Goal: Task Accomplishment & Management: Complete application form

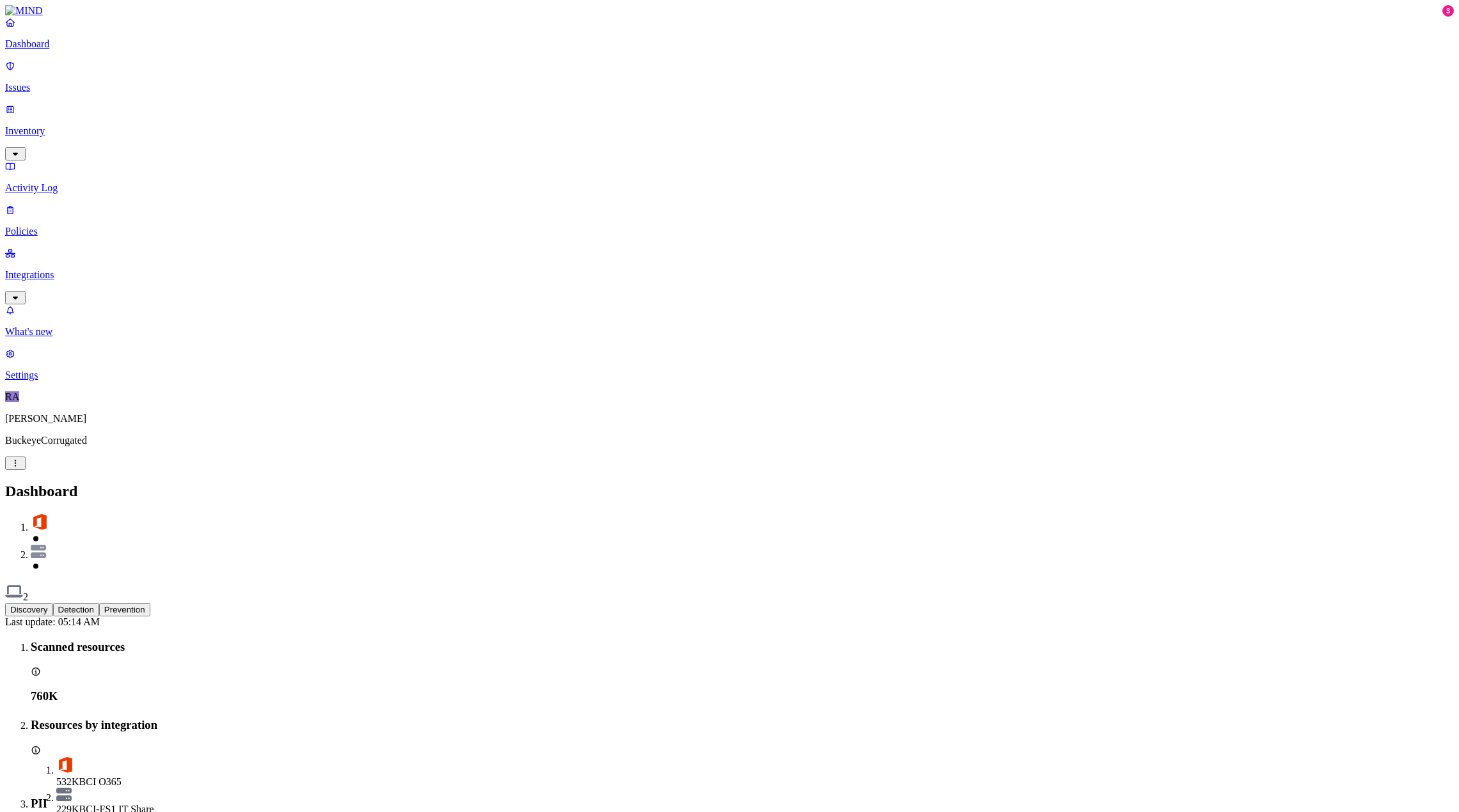
click at [719, 483] on h2 "Dashboard" at bounding box center [730, 491] width 1449 height 17
click at [23, 582] on img at bounding box center [14, 592] width 18 height 18
click at [1422, 44] on div "2 online endpoints 2 online endpoints" at bounding box center [1420, 39] width 75 height 11
click at [66, 125] on p "Inventory" at bounding box center [730, 131] width 1449 height 11
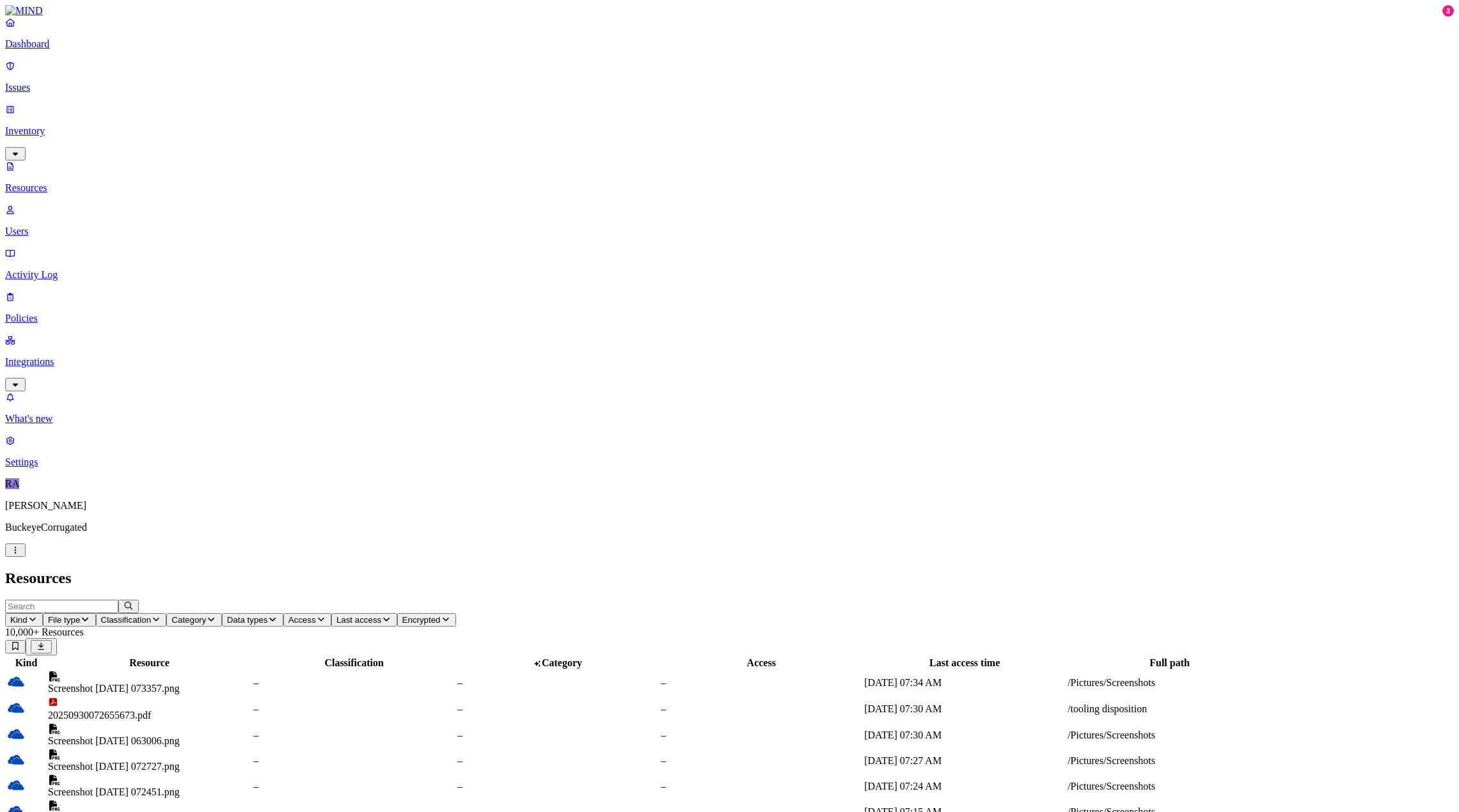
click at [54, 356] on p "Integrations" at bounding box center [730, 361] width 1449 height 11
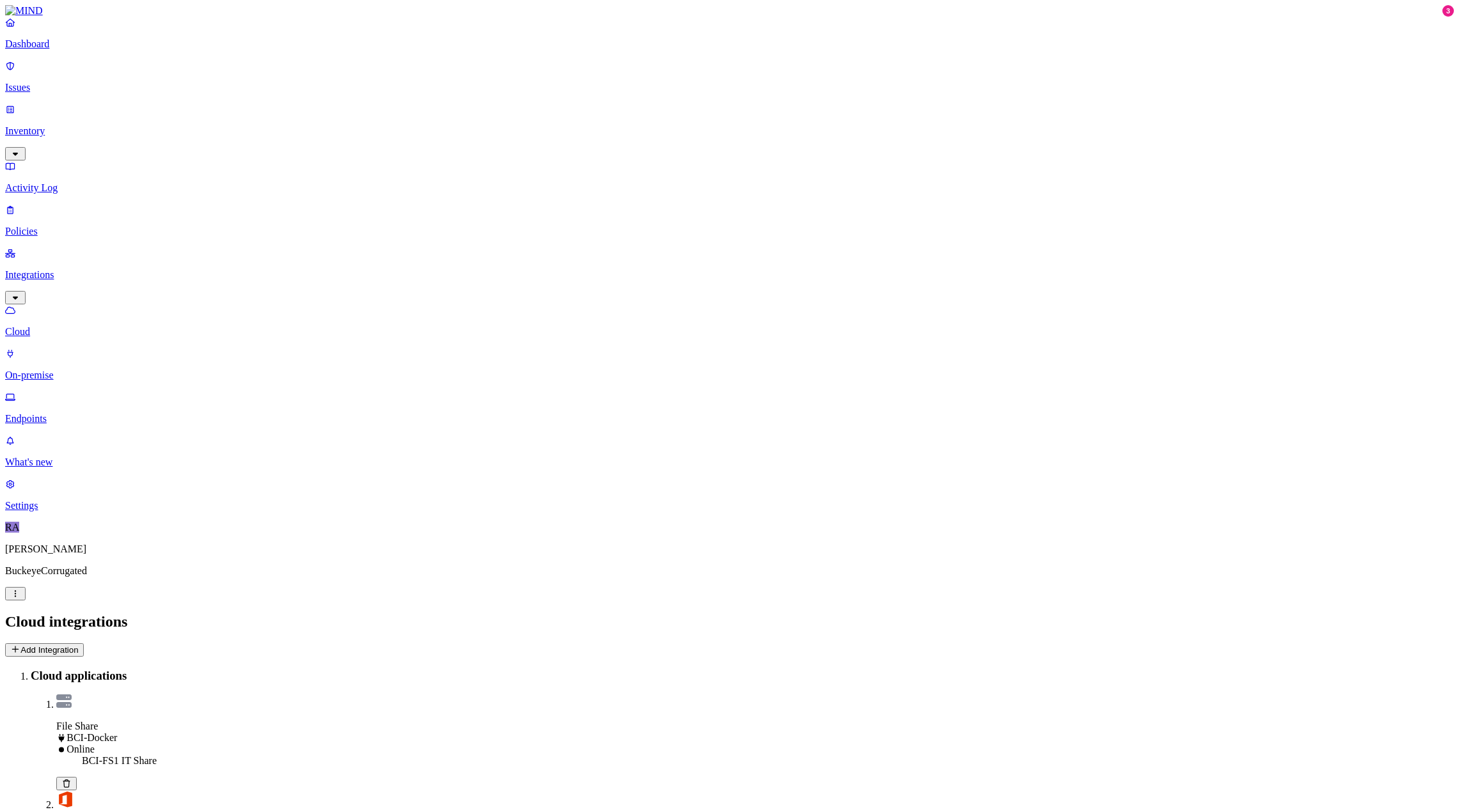
click at [70, 370] on p "On-premise" at bounding box center [730, 375] width 1449 height 11
click at [66, 413] on p "Endpoints" at bounding box center [730, 418] width 1449 height 11
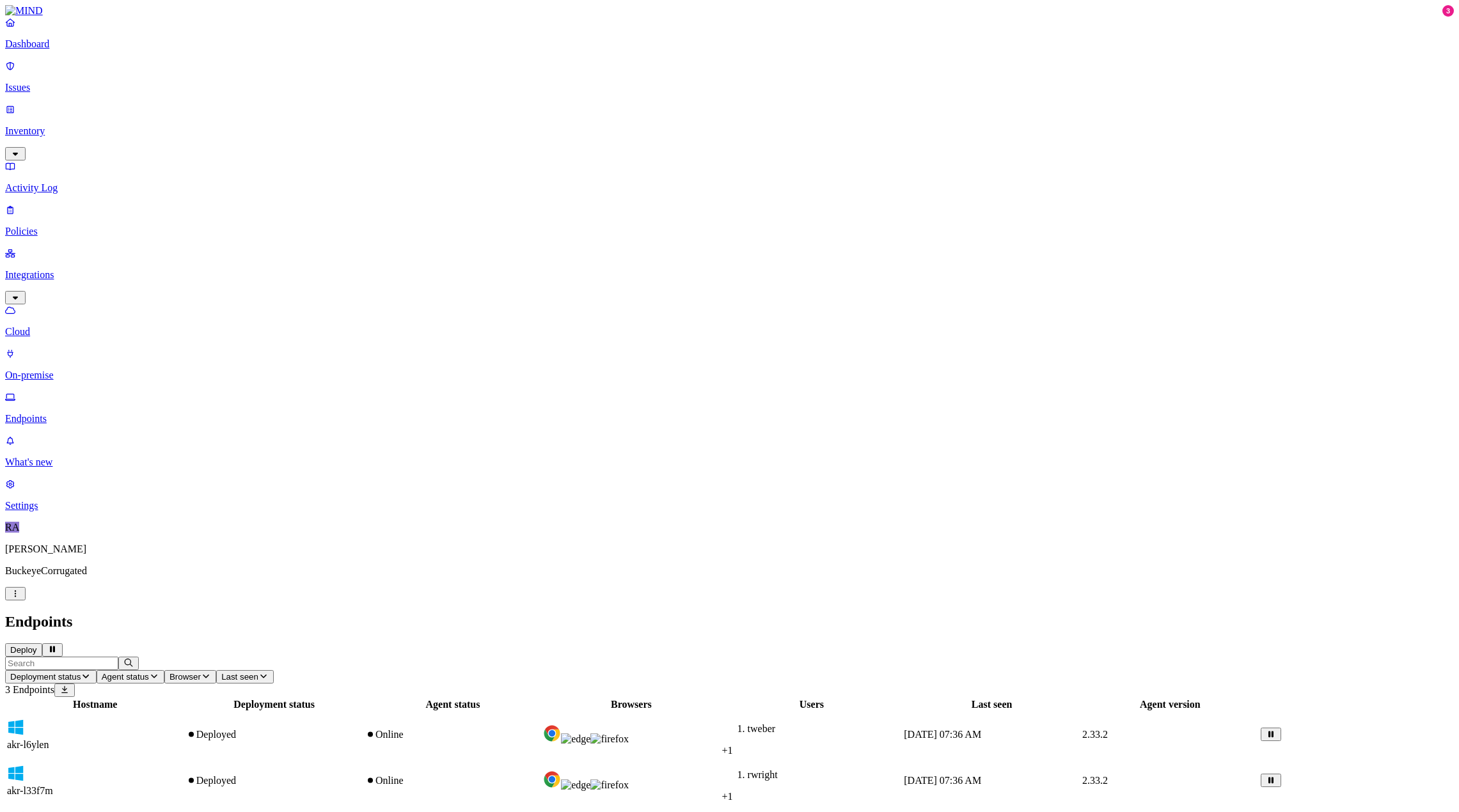
click at [60, 326] on p "Cloud" at bounding box center [730, 331] width 1449 height 11
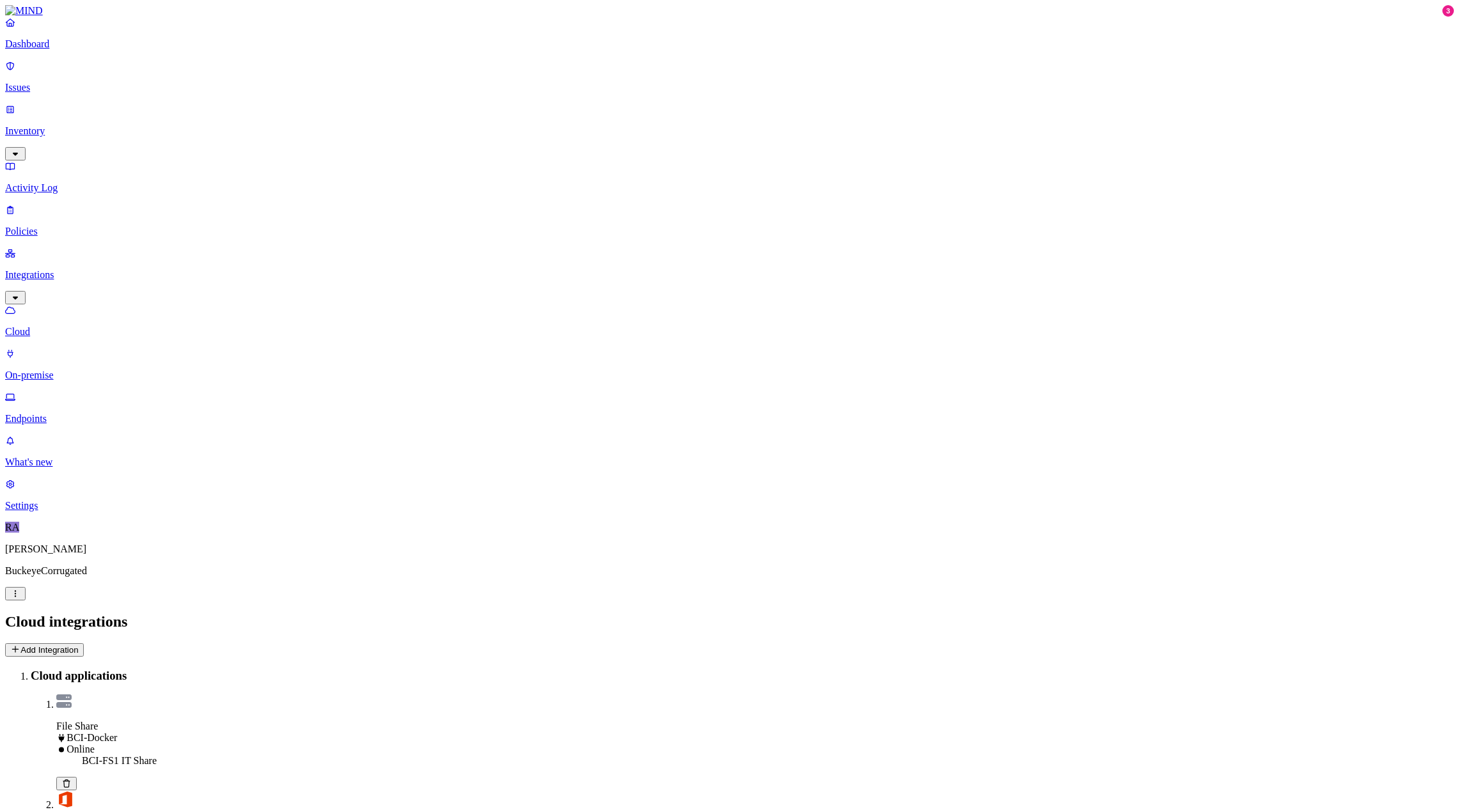
click at [84, 643] on button "Add Integration" at bounding box center [44, 650] width 78 height 14
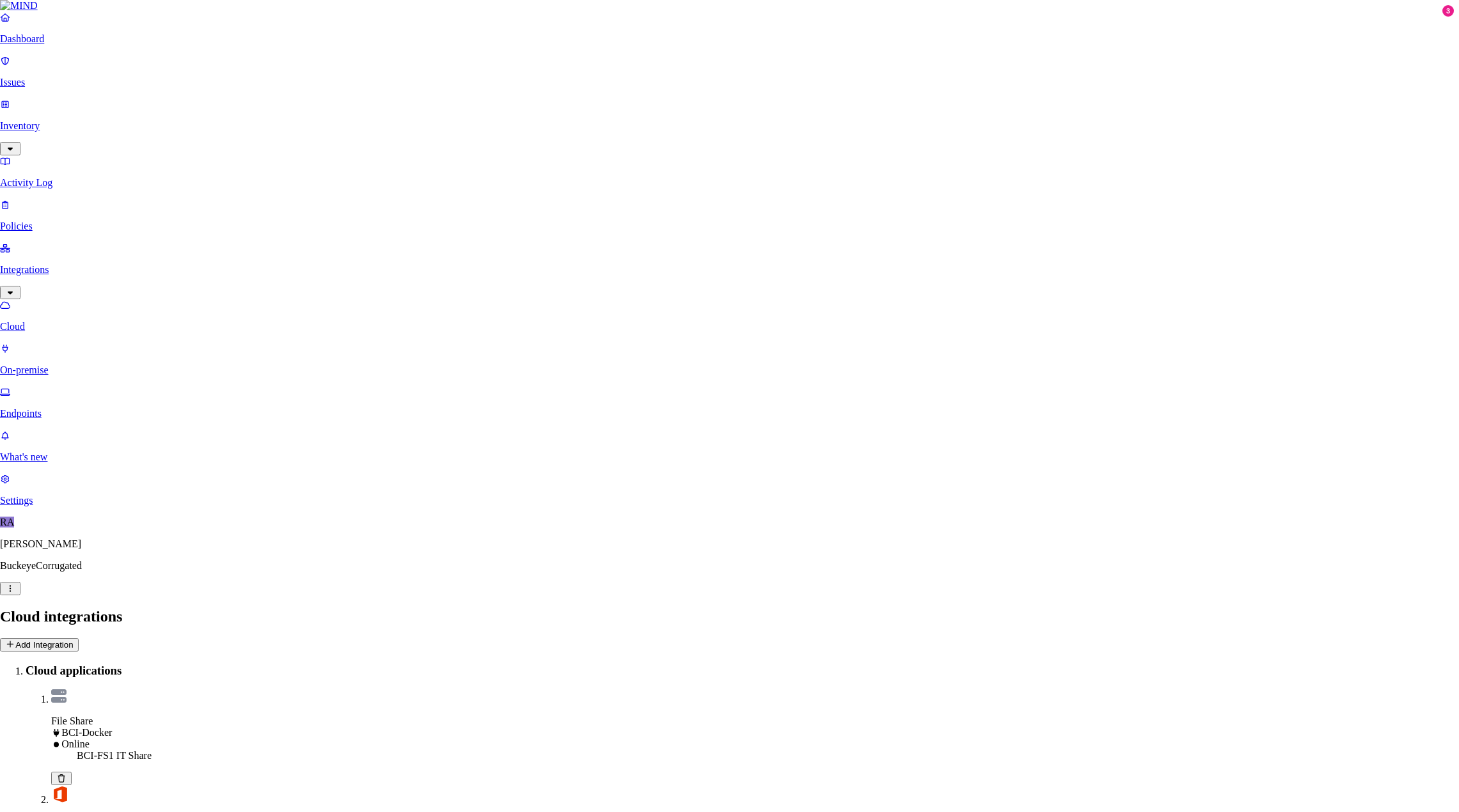
type input "AD-HCB1 Masters Share"
select select "tpt_01K5H6XDM1R3N5K3JHTVSM30JJ"
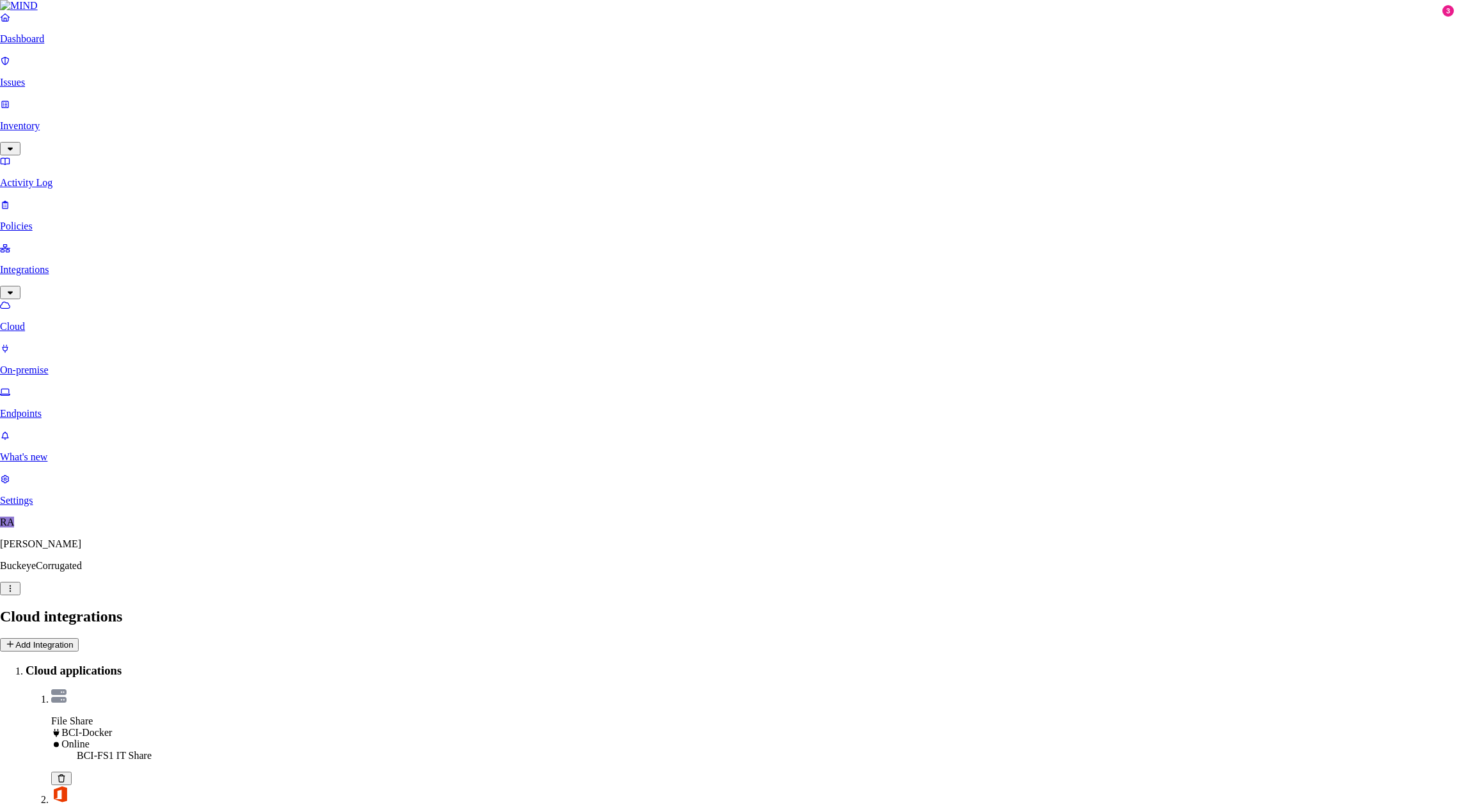
type input "[DOMAIN_NAME]"
type input "Masters"
type input "bcipkg\mindro"
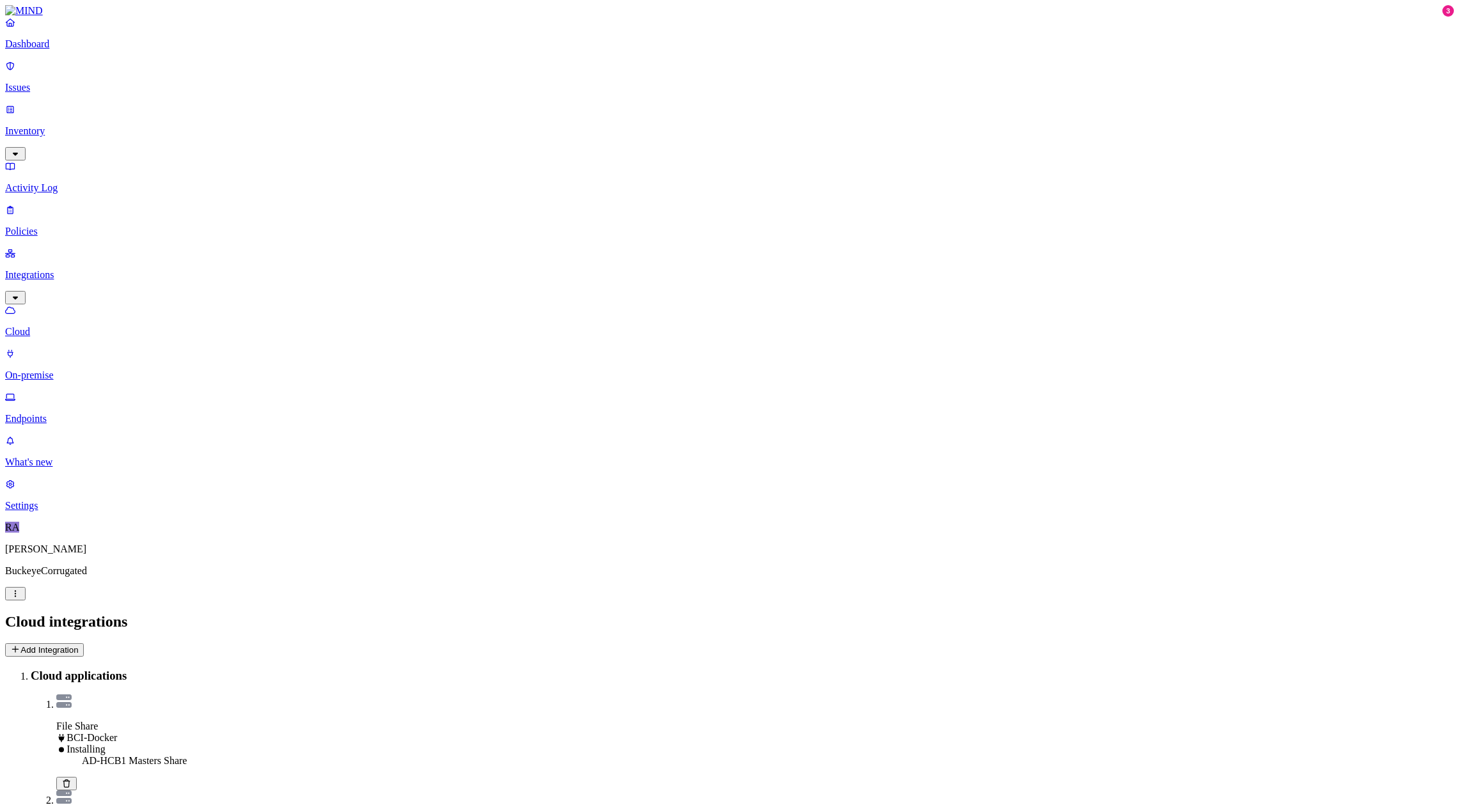
click at [59, 348] on link "On-premise" at bounding box center [730, 365] width 1449 height 33
click at [63, 326] on p "Cloud" at bounding box center [730, 331] width 1449 height 11
click at [714, 614] on main "Cloud integrations Add Integration Cloud applications File Share BCI-Docker Onl…" at bounding box center [730, 795] width 1449 height 362
drag, startPoint x: 1025, startPoint y: 189, endPoint x: 1037, endPoint y: 182, distance: 13.9
click at [1028, 614] on main "Cloud integrations Add Integration Cloud applications File Share BCI-Docker Onl…" at bounding box center [730, 795] width 1449 height 362
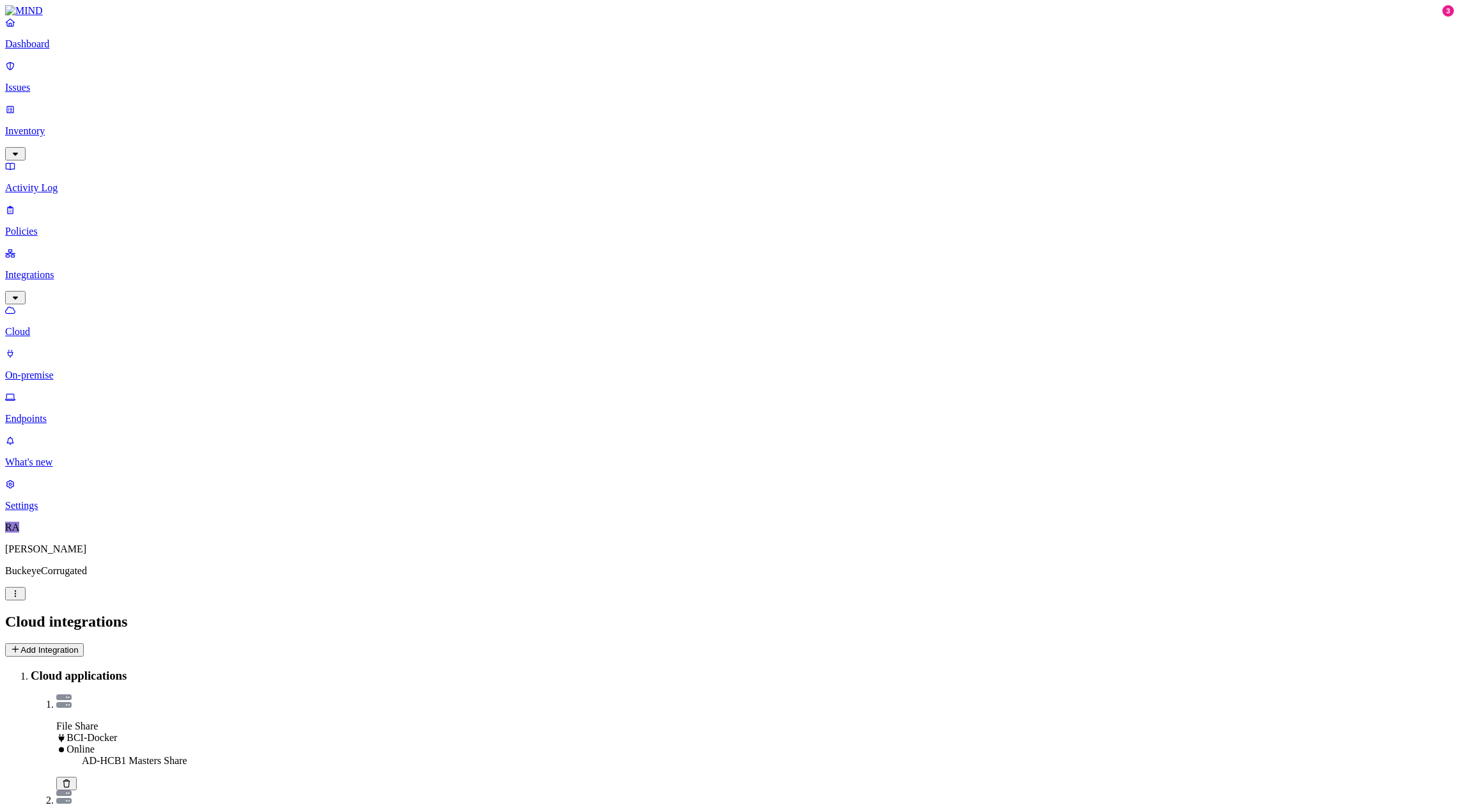
click at [84, 643] on button "Add Integration" at bounding box center [44, 650] width 78 height 14
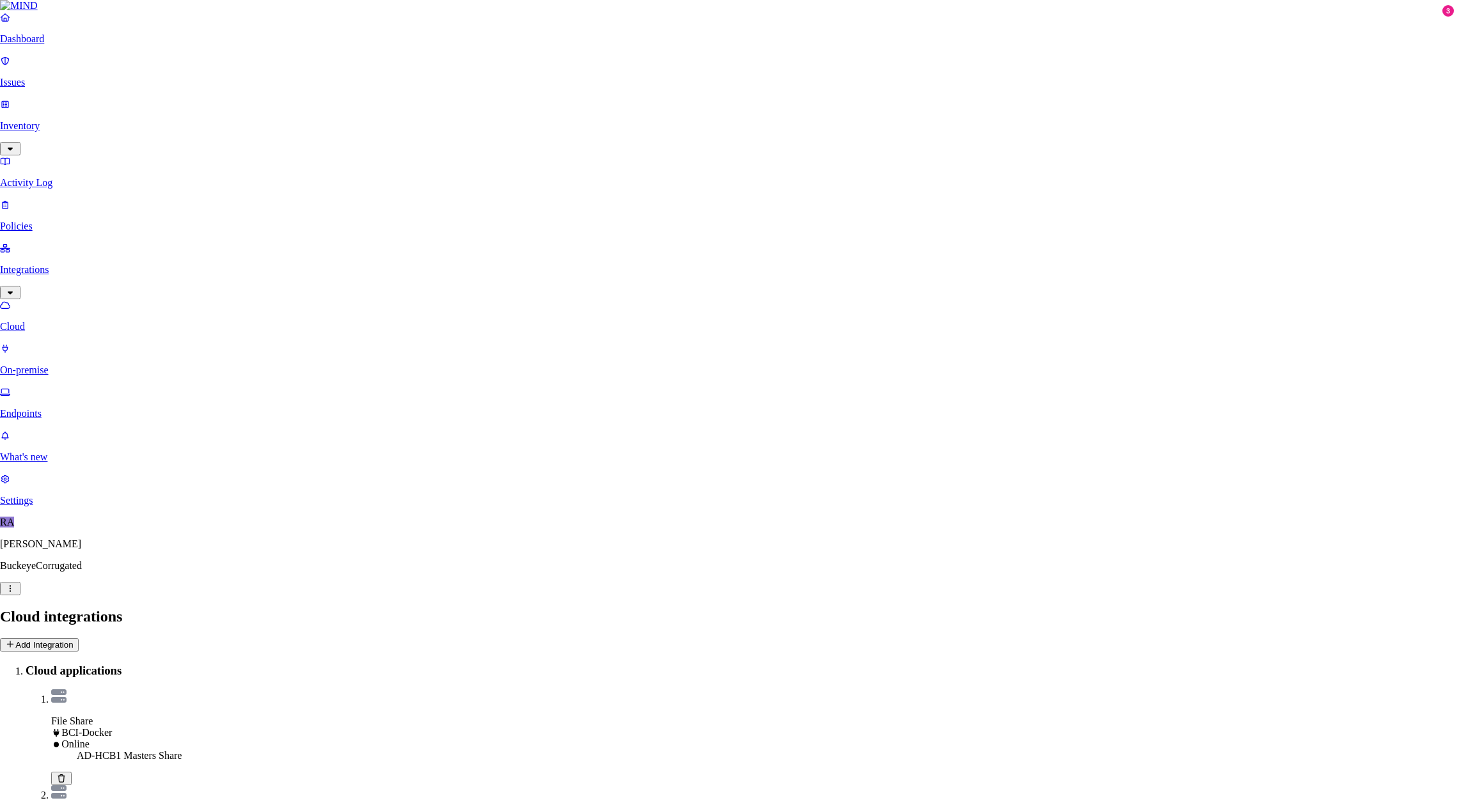
type input "AD-HCB1 Corporate Share"
type input "[DOMAIN_NAME]"
type input "Corporate"
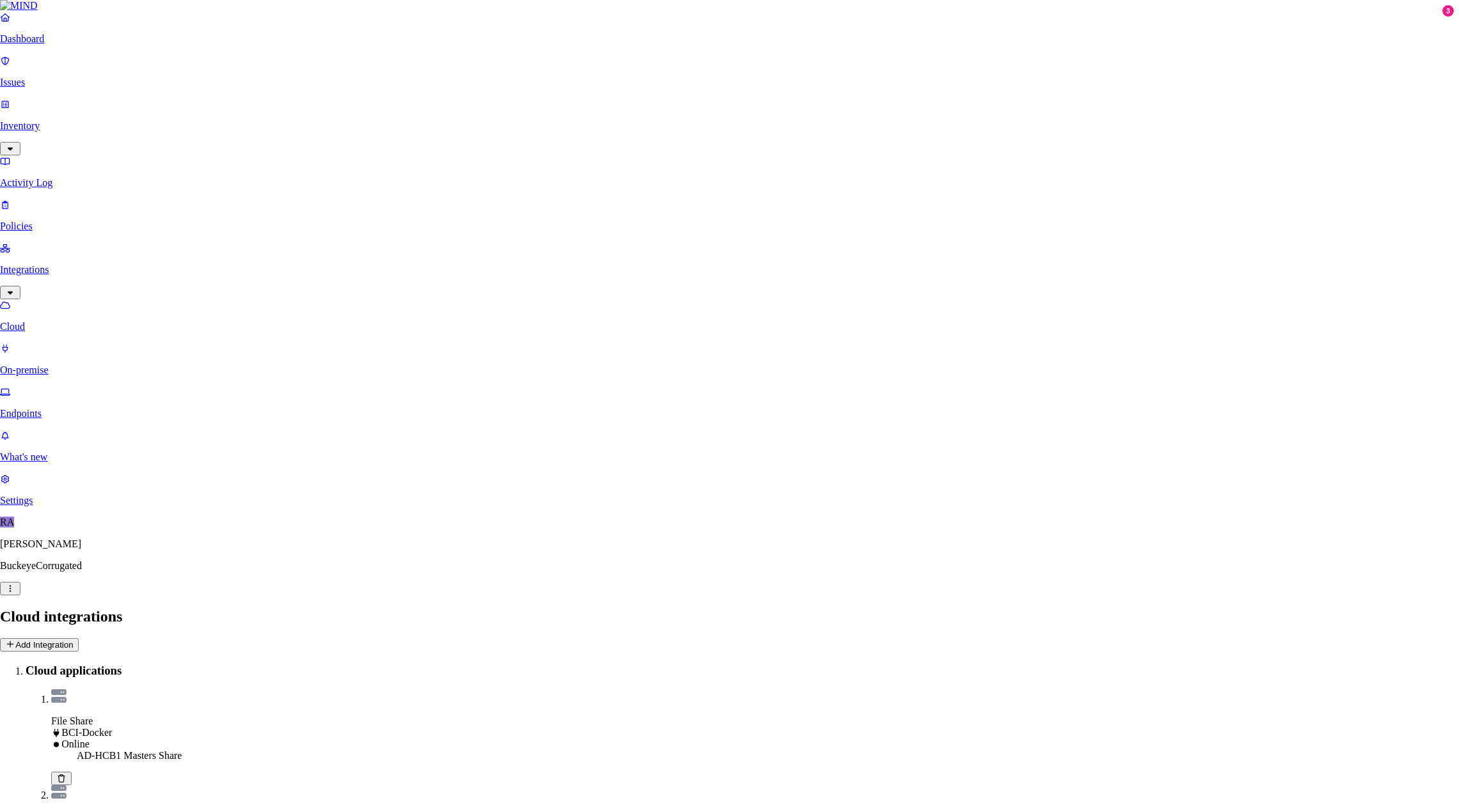
type input "bcipkg\mindro"
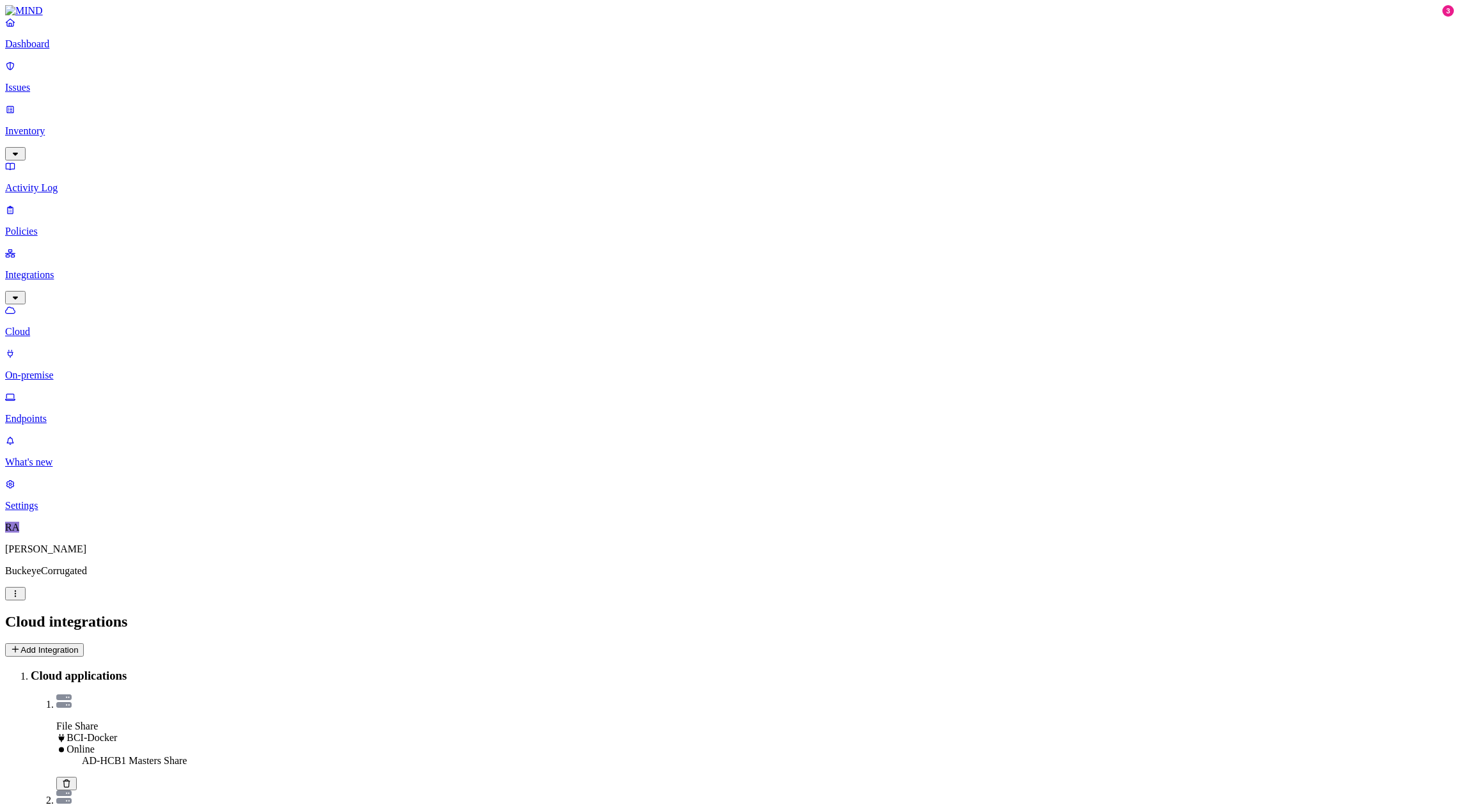
click at [269, 614] on main "Cloud integrations Add Integration Cloud applications File Share BCI-Docker Onl…" at bounding box center [730, 795] width 1449 height 362
click at [84, 643] on button "Add Integration" at bounding box center [44, 650] width 78 height 14
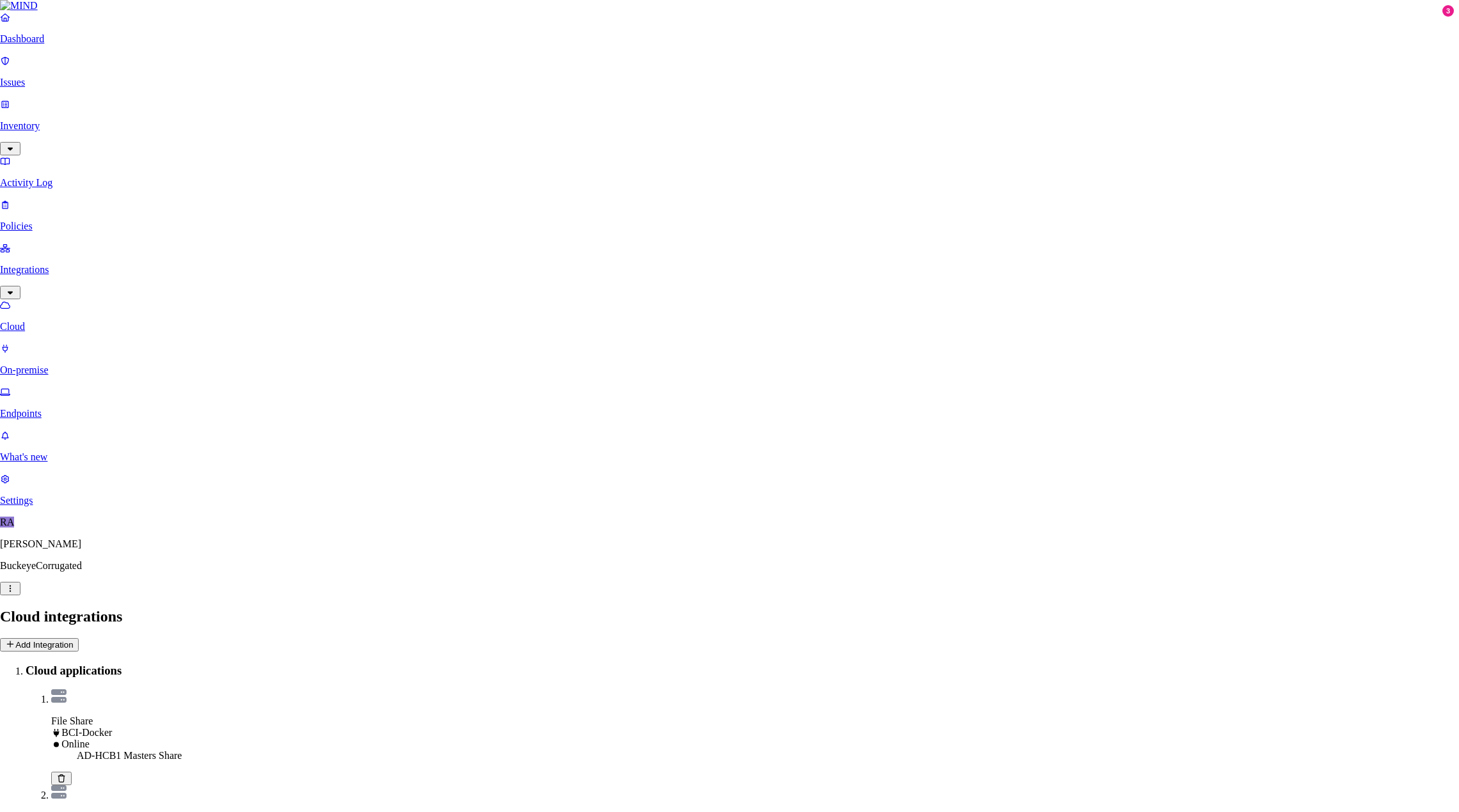
type input "Z"
type input "AD-HCB1 Corporate Share"
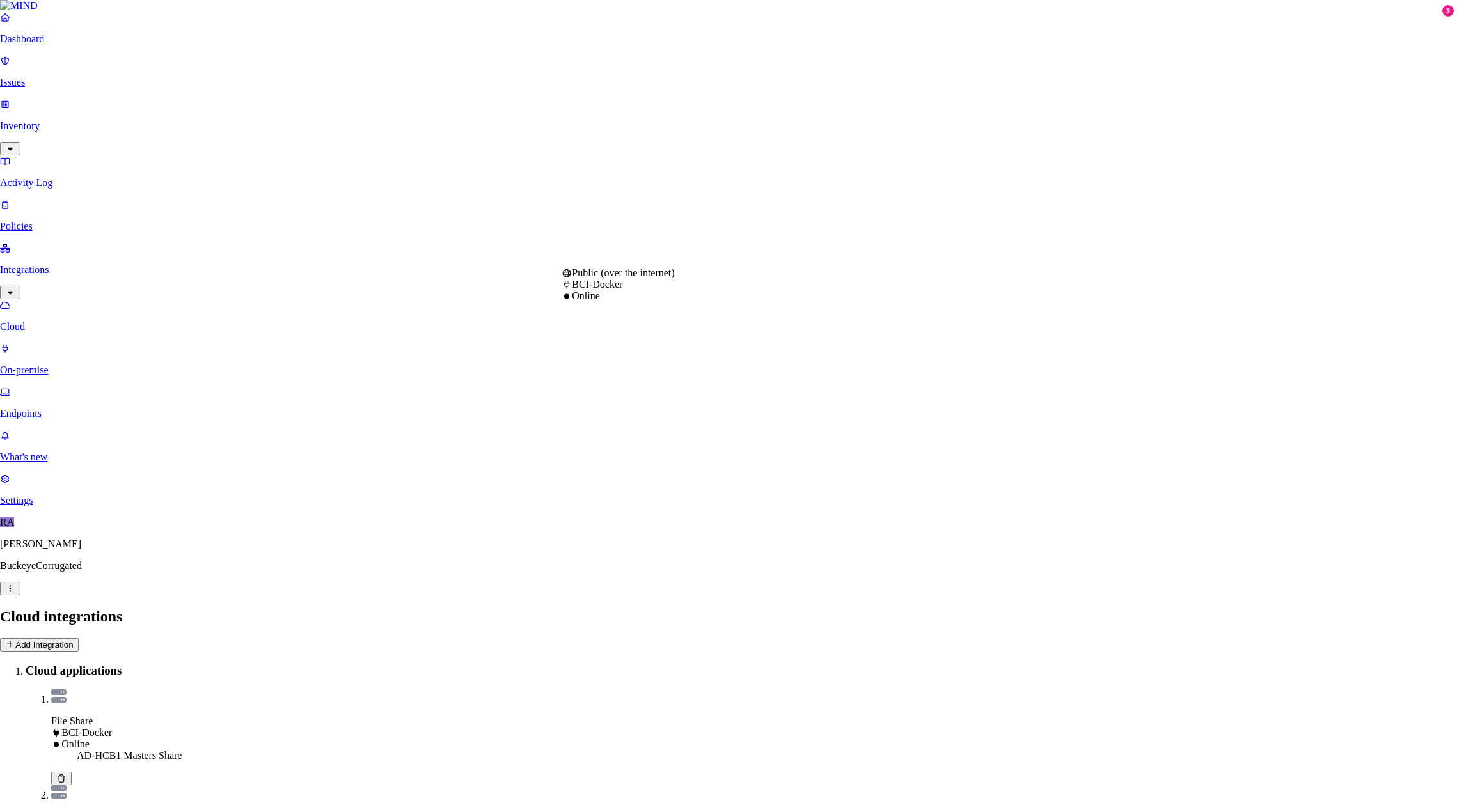
select select "tpt_01K5H6XDM1R3N5K3JHTVSM30JJ"
type input "[DOMAIN_NAME]"
type input "Corporate"
type input "bcipkg\mindro"
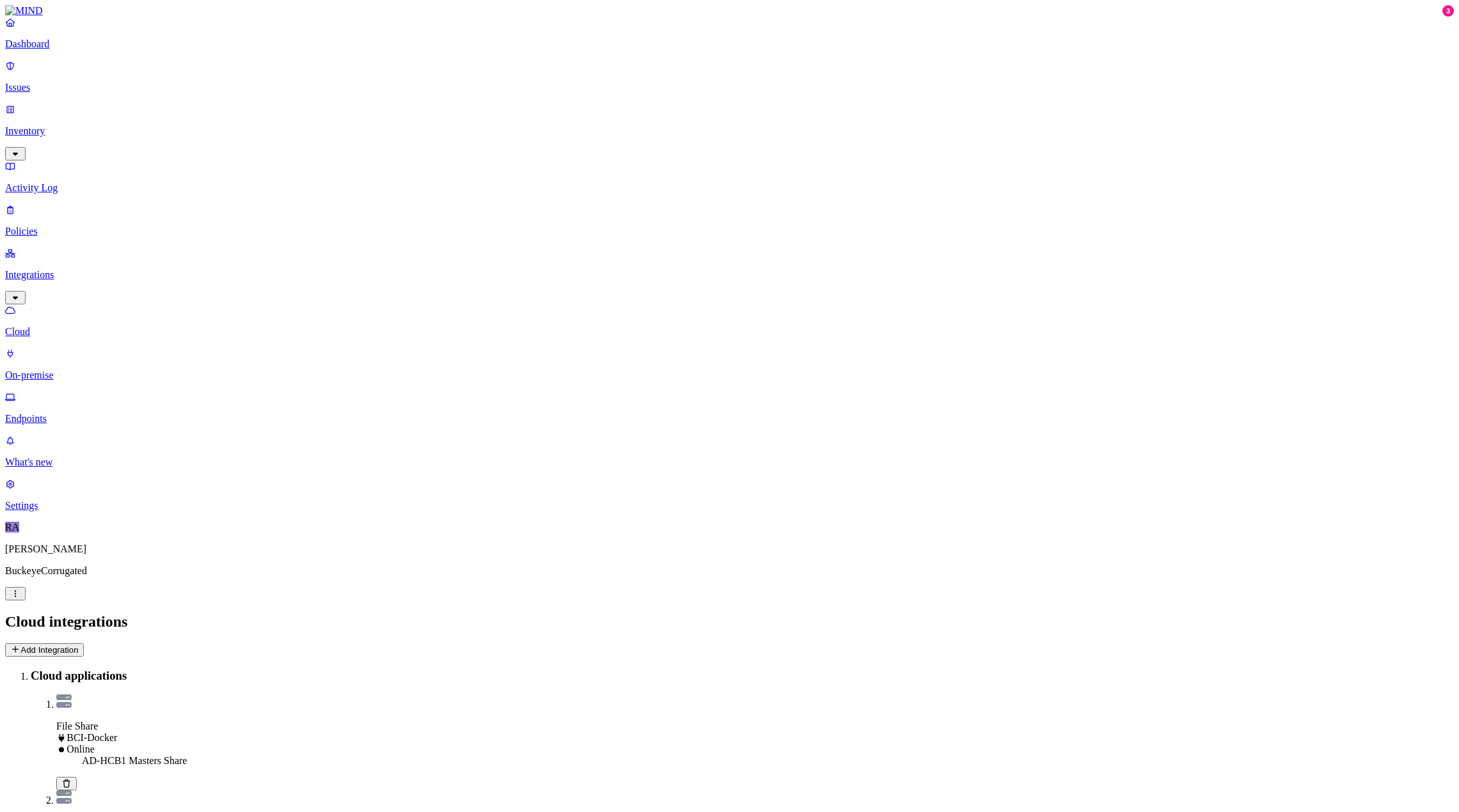
click at [53, 109] on link "Inventory" at bounding box center [730, 131] width 1449 height 55
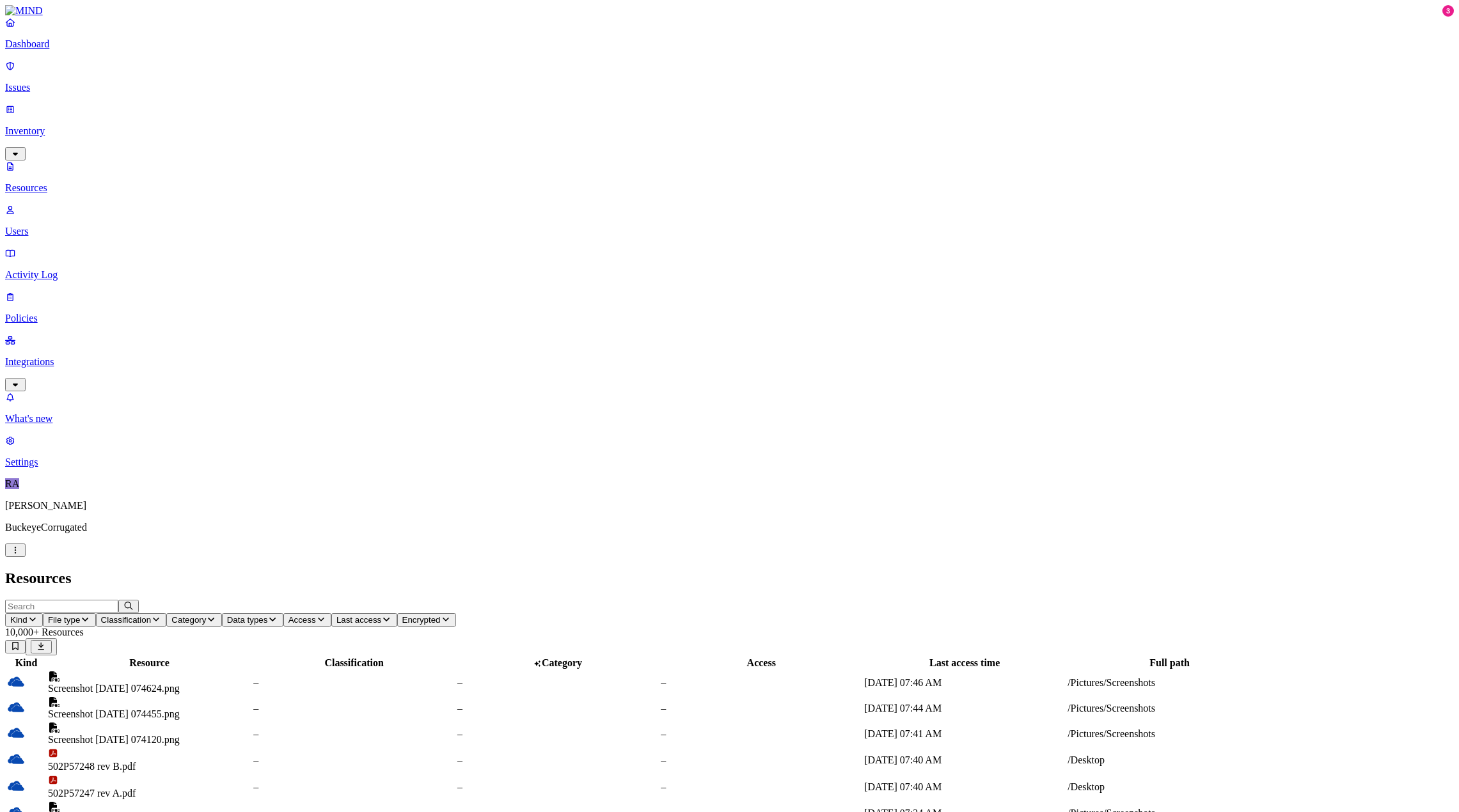
click at [27, 615] on span "Kind" at bounding box center [18, 620] width 17 height 10
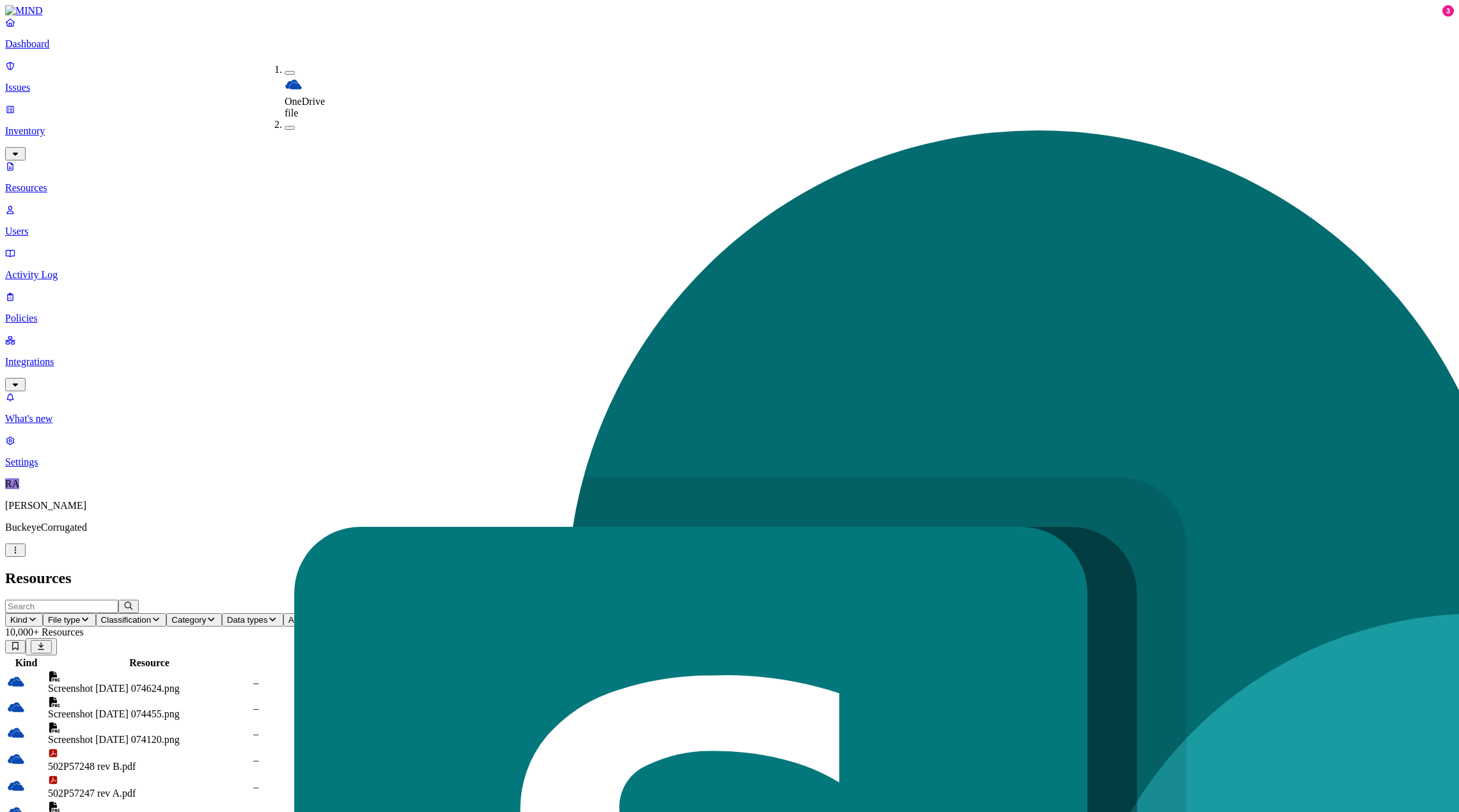
click at [62, 50] on p "Dashboard" at bounding box center [730, 43] width 1449 height 11
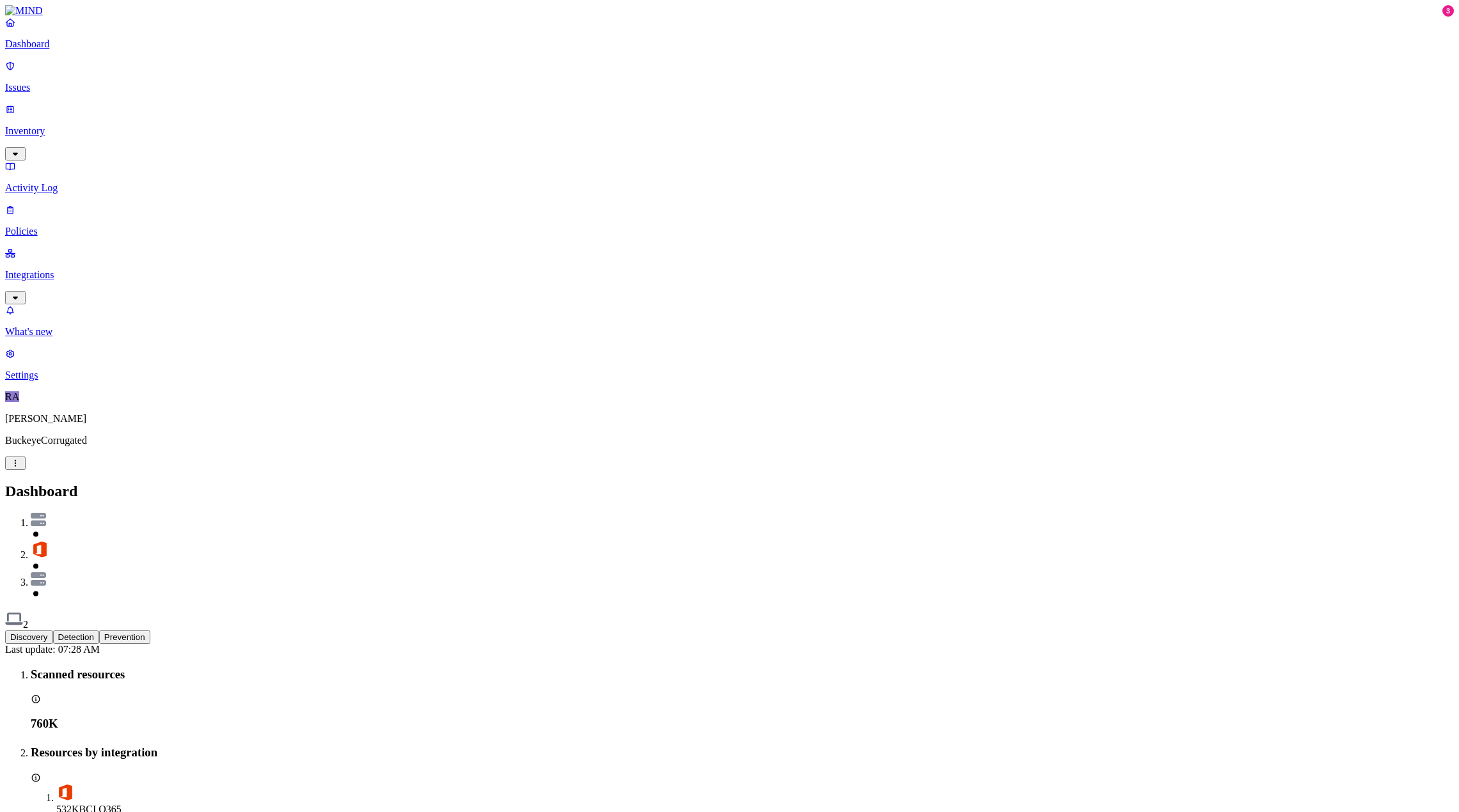
click at [60, 269] on p "Integrations" at bounding box center [730, 274] width 1449 height 11
